Goal: Task Accomplishment & Management: Manage account settings

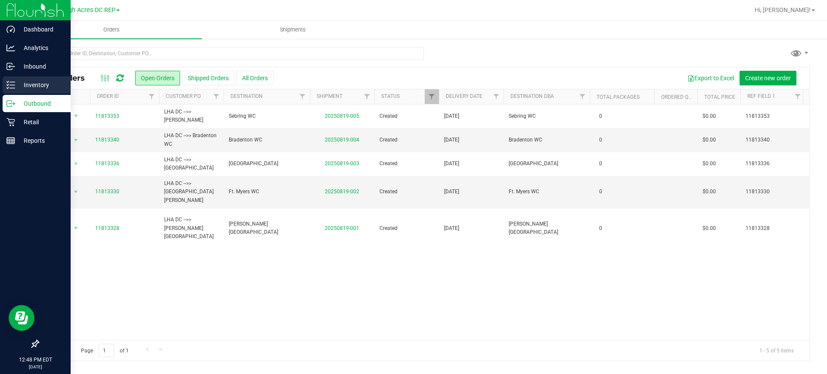
click at [31, 84] on p "Inventory" at bounding box center [41, 85] width 52 height 10
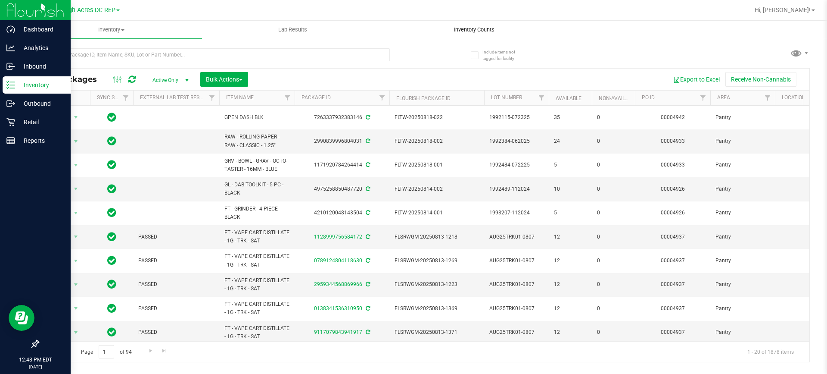
click at [489, 31] on span "Inventory Counts" at bounding box center [474, 30] width 64 height 8
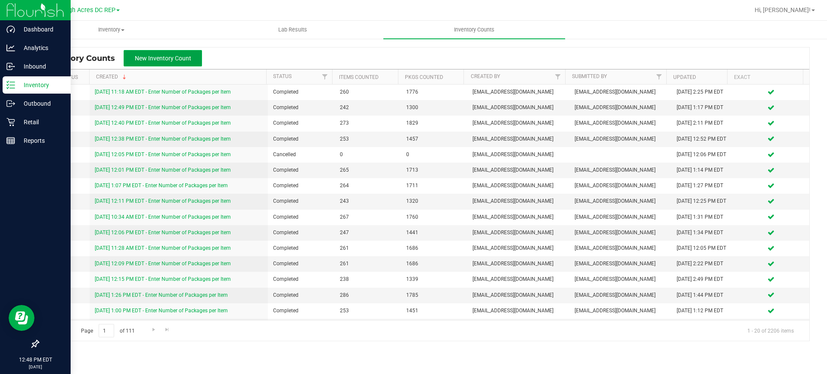
click at [172, 57] on span "New Inventory Count" at bounding box center [163, 58] width 56 height 7
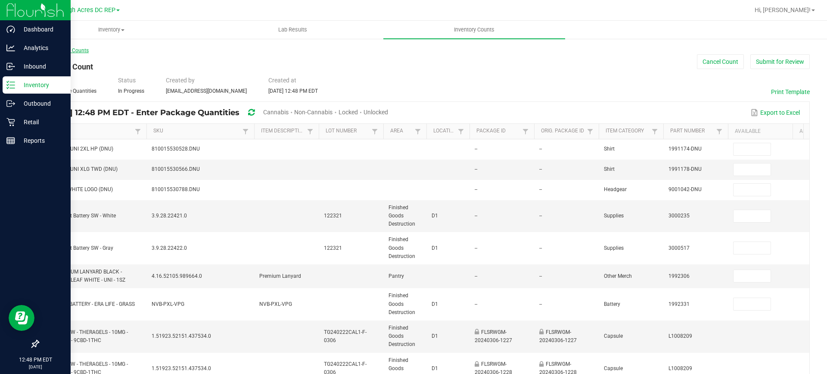
click at [82, 51] on link "< All Inventory Counts" at bounding box center [63, 50] width 51 height 6
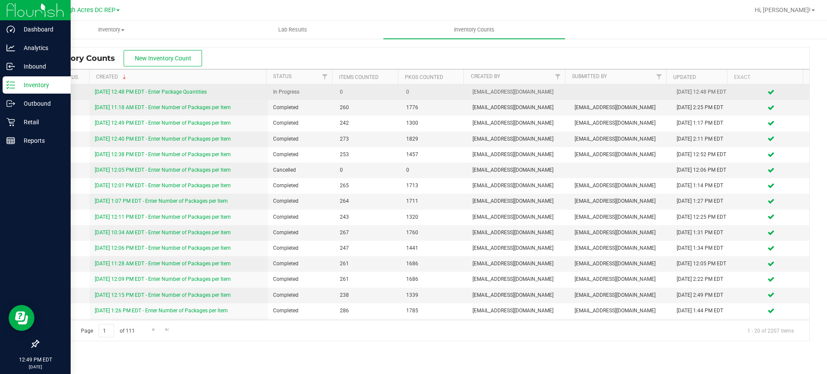
click at [104, 95] on link "[DATE] 12:48 PM EDT - Enter Package Quantities" at bounding box center [151, 92] width 112 height 6
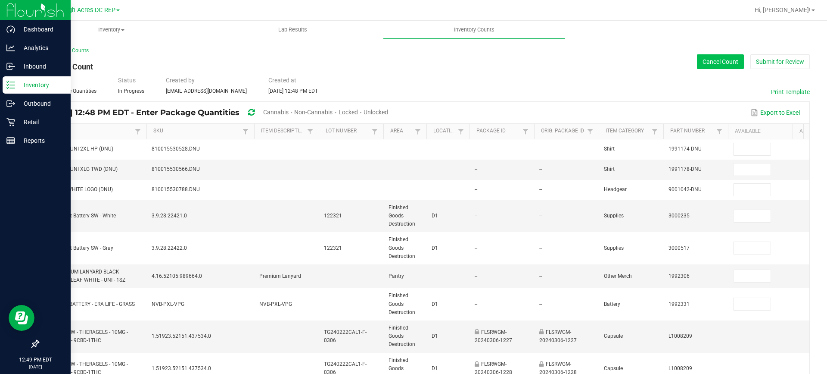
click at [718, 61] on button "Cancel Count" at bounding box center [720, 61] width 47 height 15
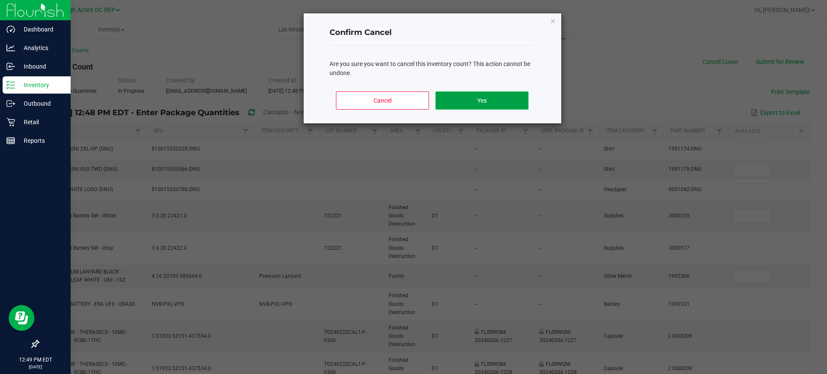
click at [490, 93] on button "Yes" at bounding box center [482, 100] width 93 height 18
